Goal: Contribute content

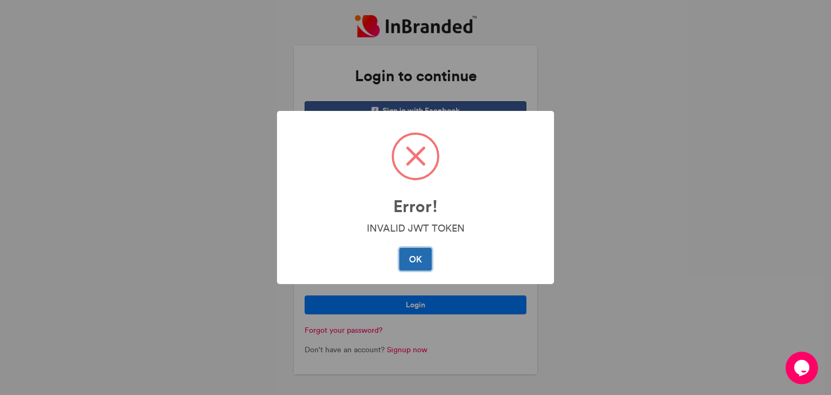
click at [418, 258] on button "OK" at bounding box center [415, 259] width 32 height 23
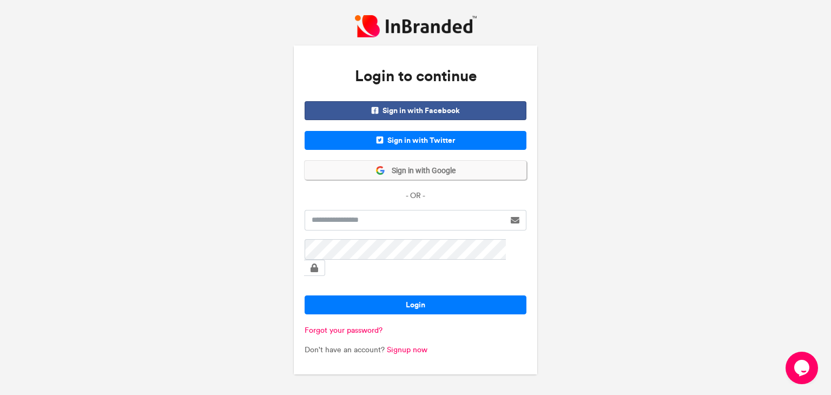
click at [416, 176] on span "Sign in with Google" at bounding box center [420, 171] width 70 height 11
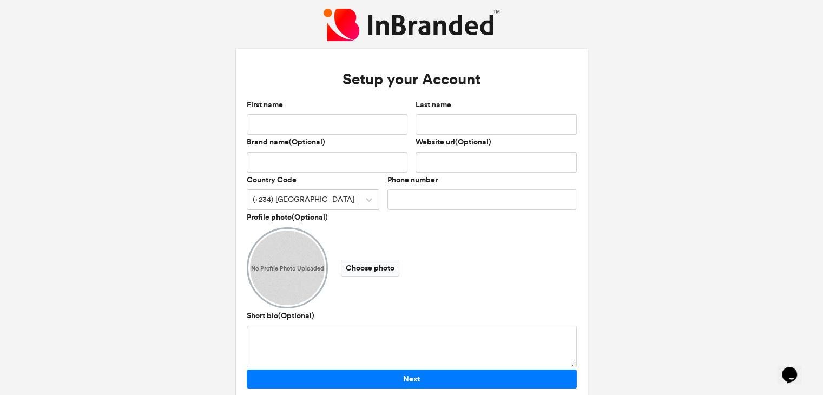
scroll to position [32, 0]
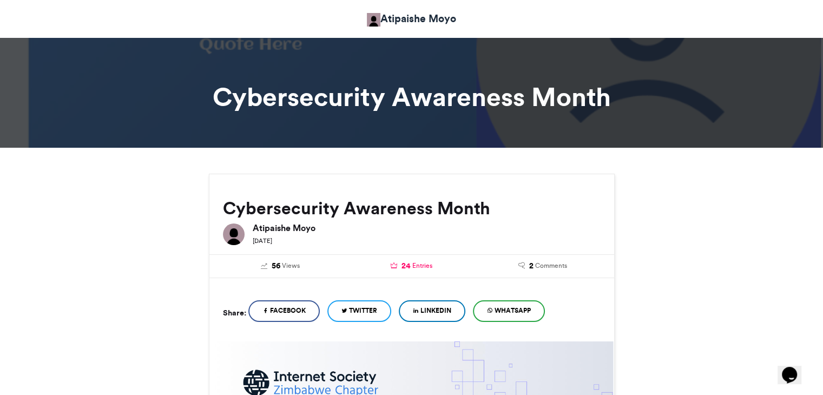
click at [422, 265] on span "Entries" at bounding box center [422, 266] width 20 height 10
click at [405, 265] on span "24" at bounding box center [406, 266] width 9 height 12
drag, startPoint x: 405, startPoint y: 265, endPoint x: 282, endPoint y: 265, distance: 122.3
click at [282, 265] on span "Views" at bounding box center [291, 266] width 18 height 10
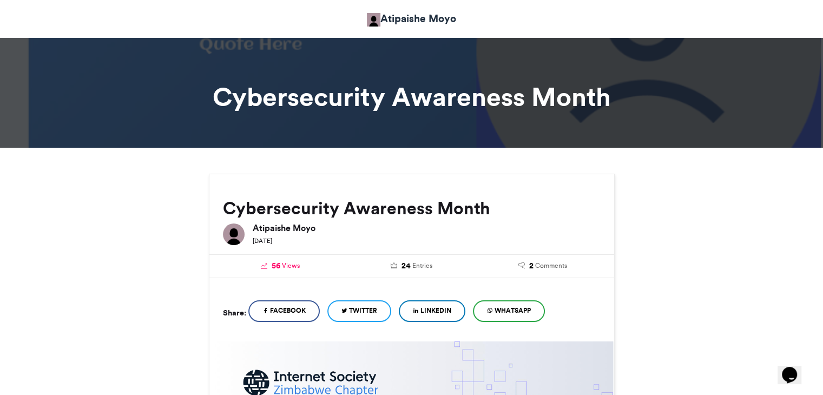
click at [282, 265] on span "Views" at bounding box center [291, 266] width 18 height 10
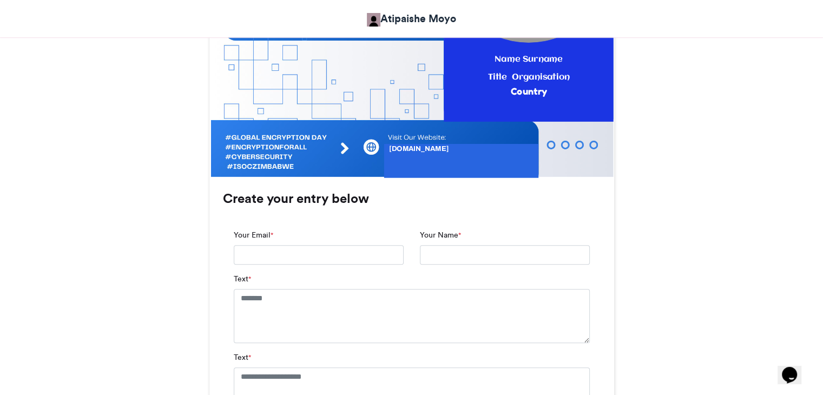
scroll to position [569, 0]
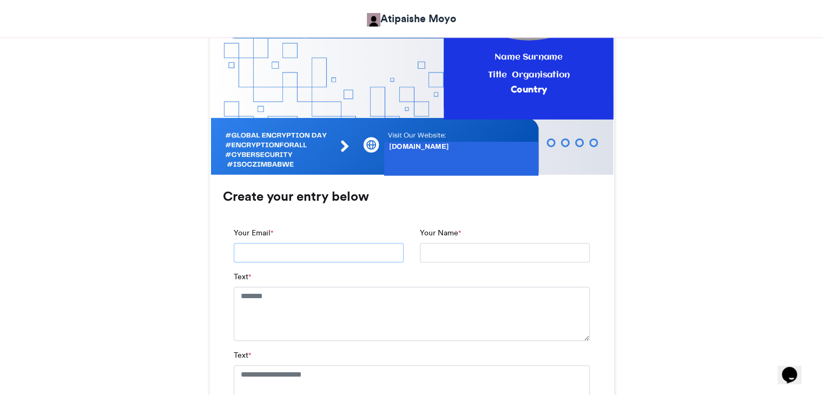
click at [302, 247] on input "Your Email *" at bounding box center [319, 252] width 170 height 19
type input "**********"
click at [426, 258] on input "Your Name *" at bounding box center [505, 252] width 170 height 19
type input "**********"
click at [339, 295] on textarea "Text *" at bounding box center [412, 314] width 356 height 54
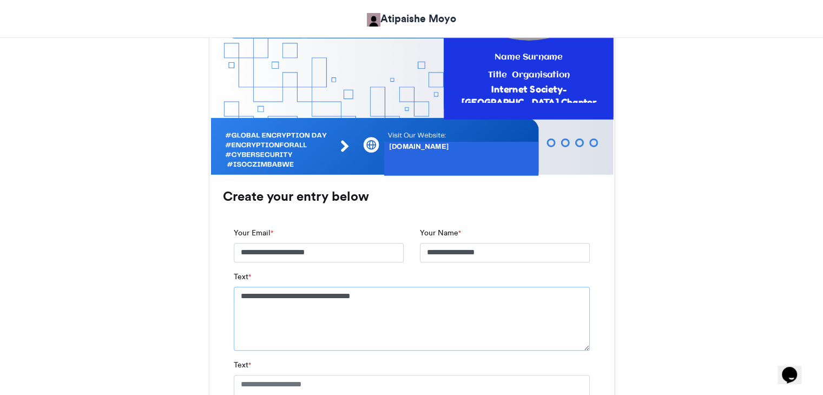
type textarea "**********"
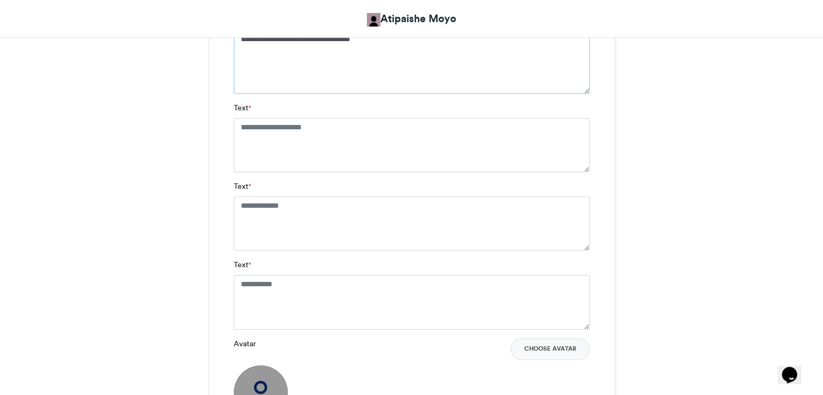
scroll to position [827, 0]
click at [394, 180] on div "Text *" at bounding box center [412, 215] width 356 height 70
click at [333, 129] on textarea "Text *" at bounding box center [412, 144] width 356 height 54
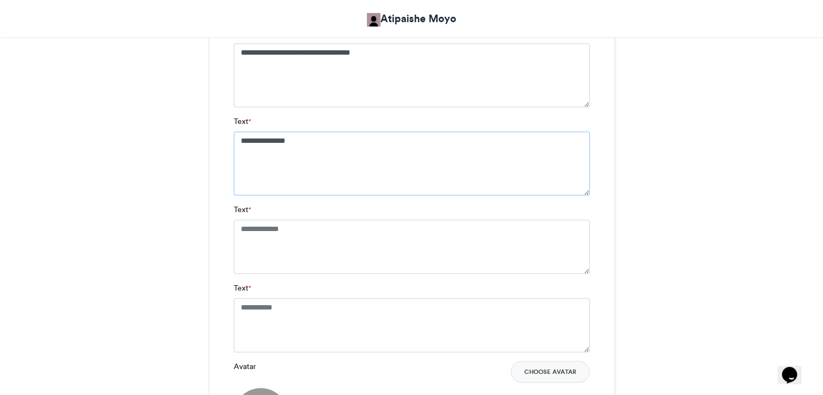
scroll to position [869, 0]
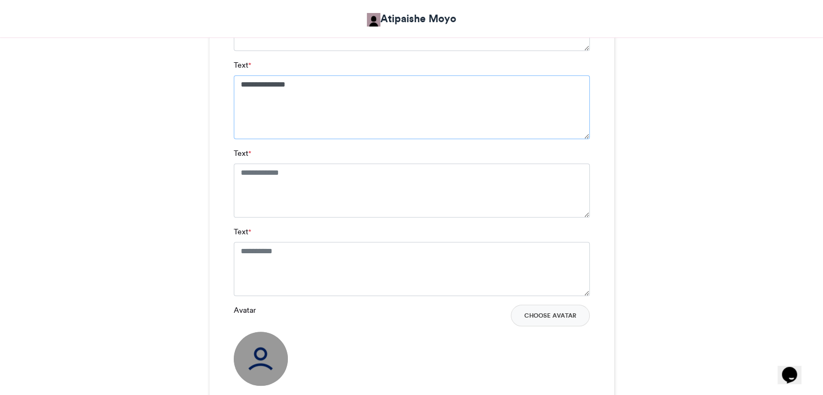
type textarea "**********"
click at [348, 186] on textarea "Text *" at bounding box center [412, 190] width 356 height 54
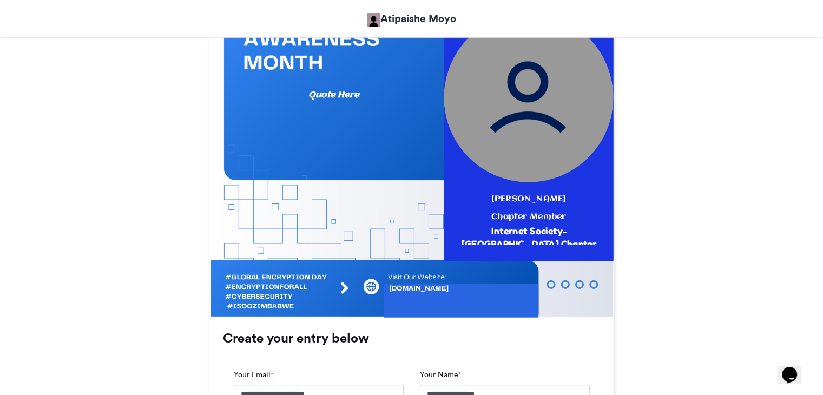
scroll to position [428, 0]
type textarea "**********"
click at [515, 247] on div at bounding box center [528, 124] width 169 height 273
click at [526, 226] on div "Internet Society- [GEOGRAPHIC_DATA] Chapter" at bounding box center [529, 236] width 144 height 25
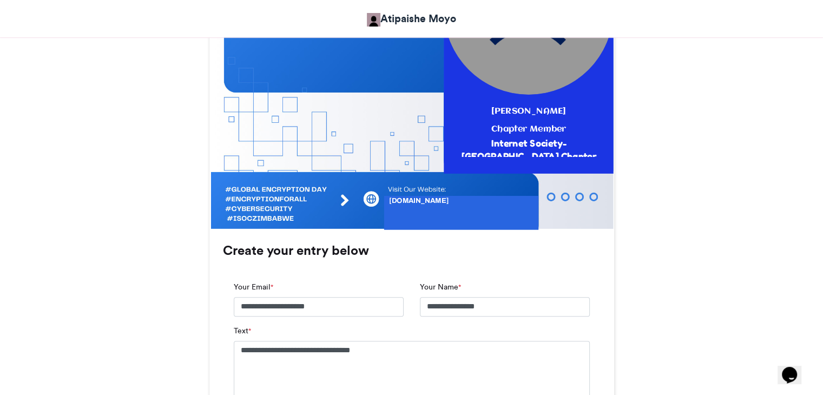
scroll to position [516, 0]
